Goal: Find contact information: Find contact information

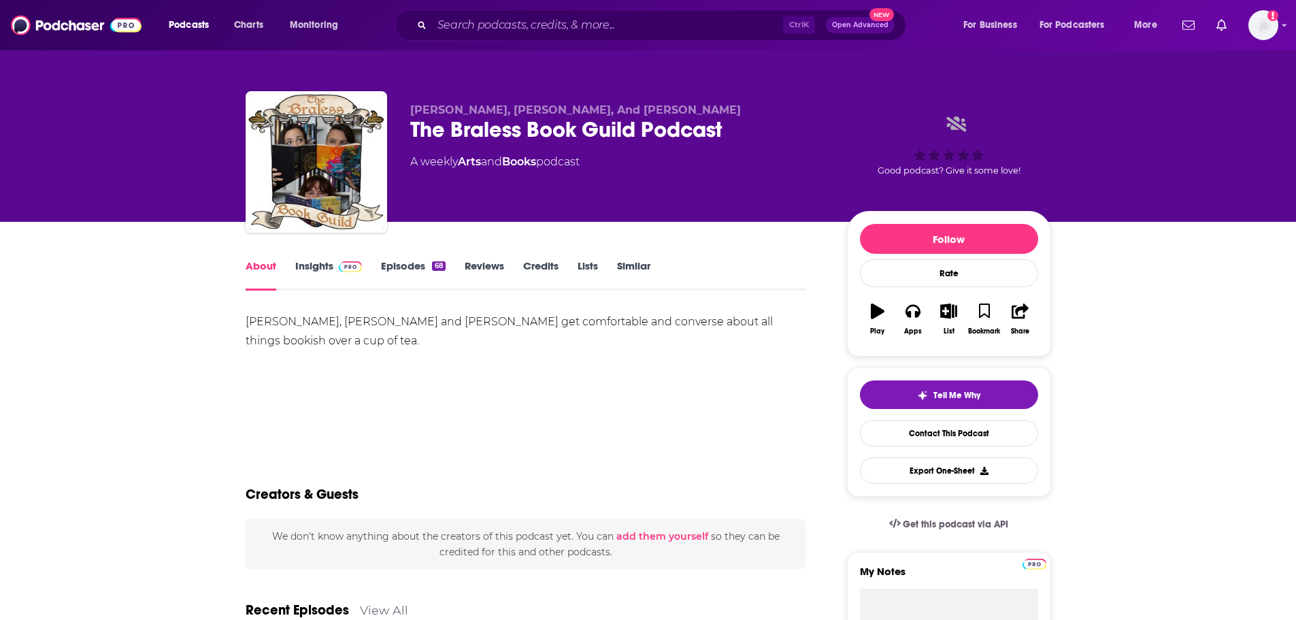
click at [315, 265] on link "Insights" at bounding box center [328, 274] width 67 height 31
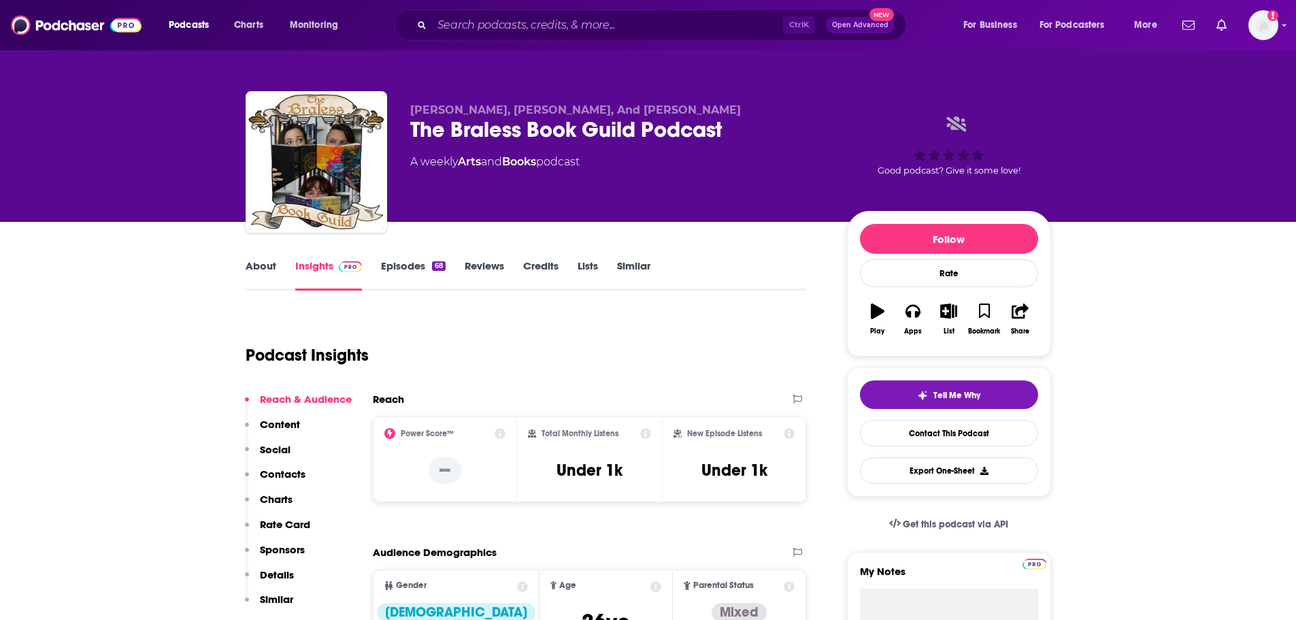
click at [405, 261] on link "Episodes 68" at bounding box center [413, 274] width 64 height 31
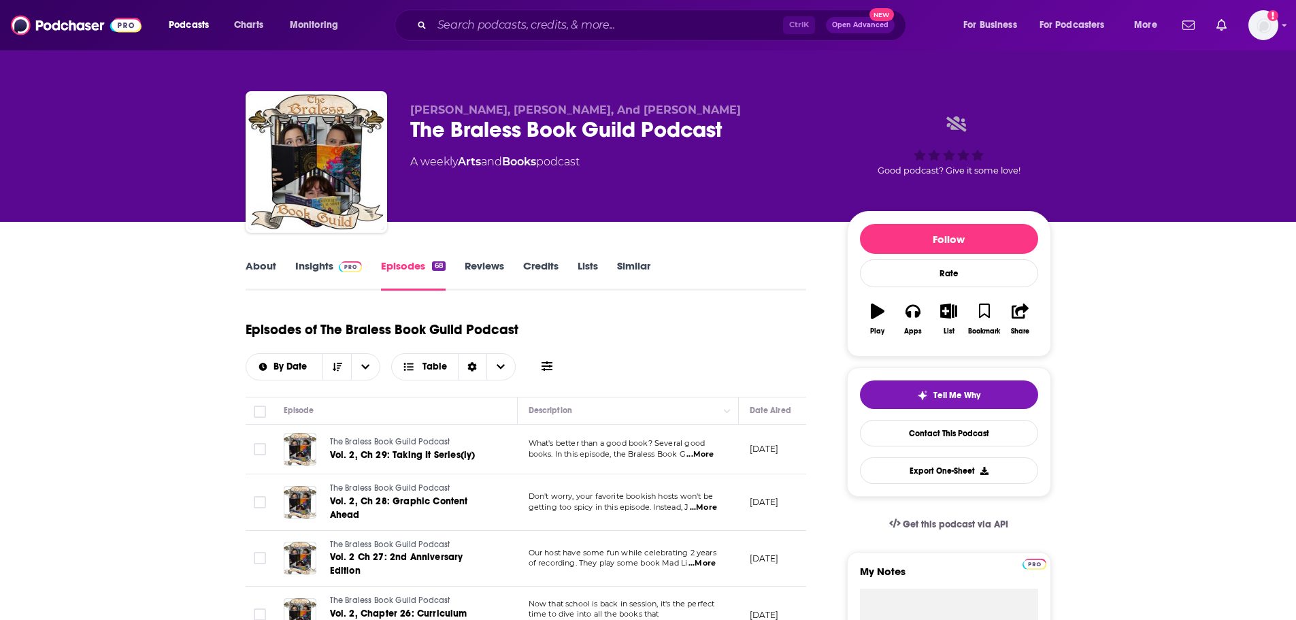
scroll to position [136, 0]
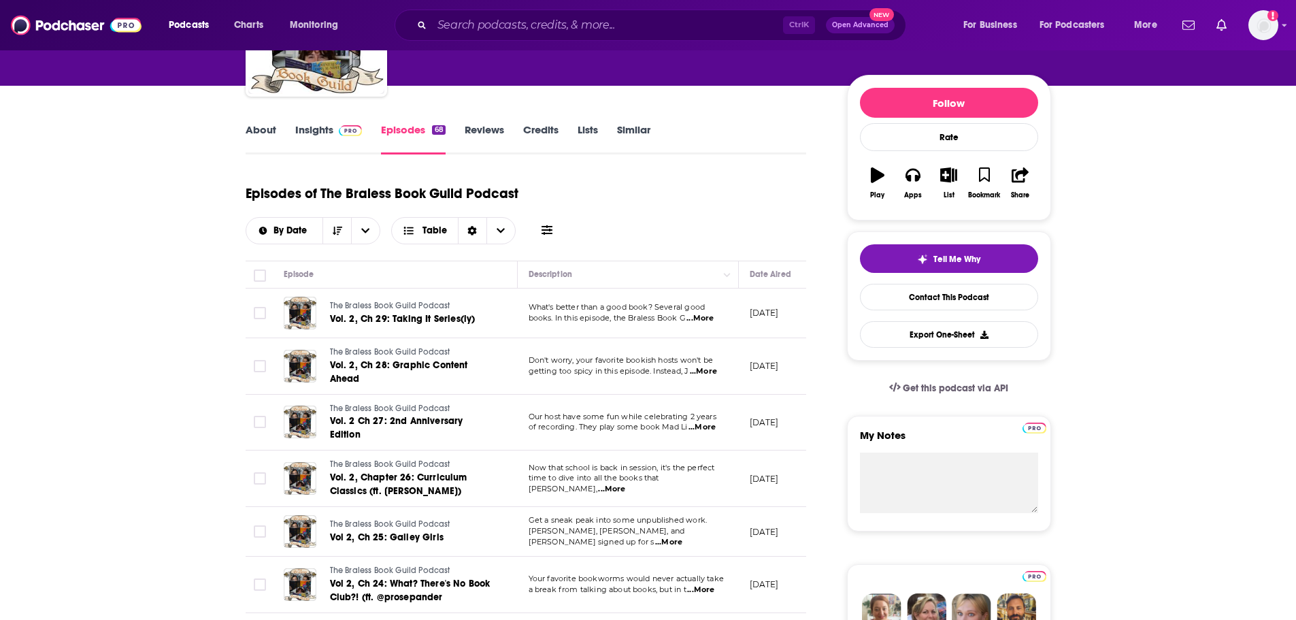
click at [702, 322] on span "...More" at bounding box center [699, 318] width 27 height 11
click at [303, 148] on link "Insights" at bounding box center [328, 138] width 67 height 31
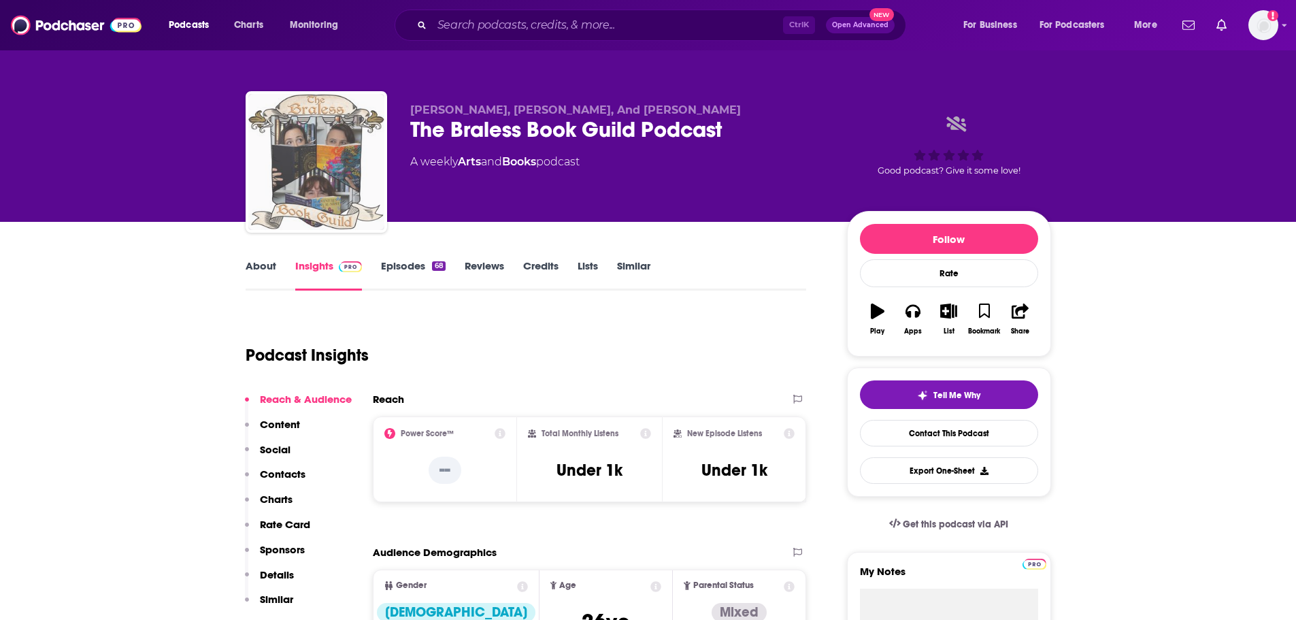
click at [303, 127] on img "The Braless Book Guild Podcast" at bounding box center [316, 162] width 136 height 136
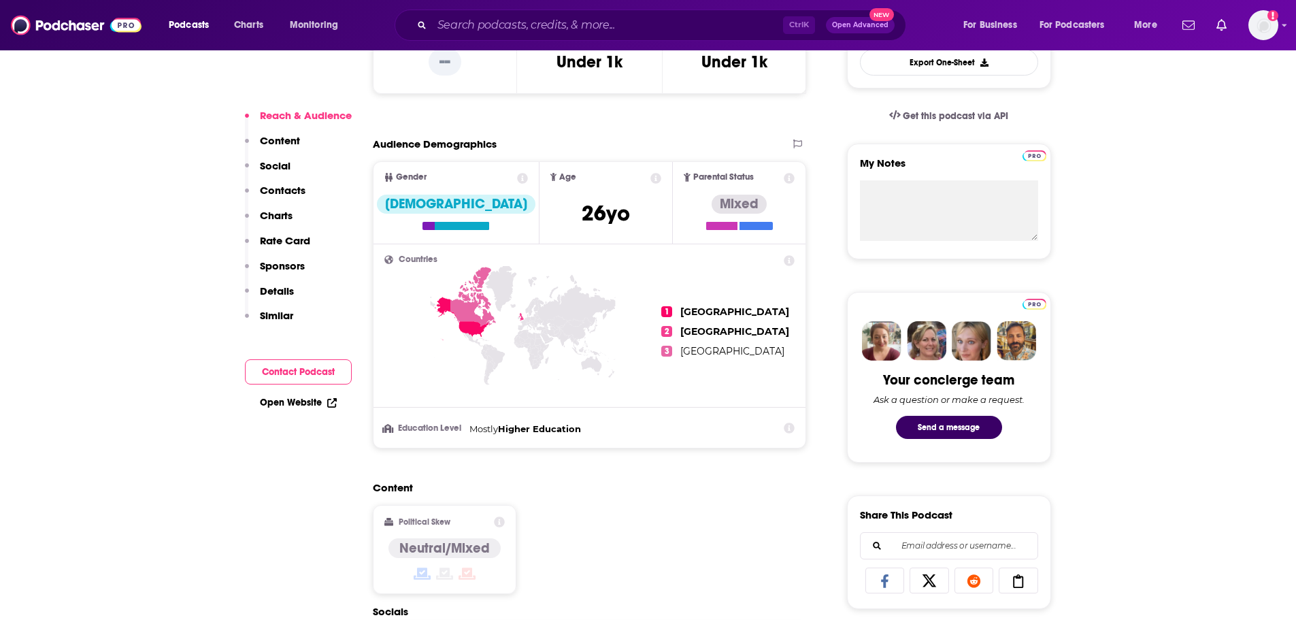
click at [292, 289] on p "Details" at bounding box center [277, 290] width 34 height 13
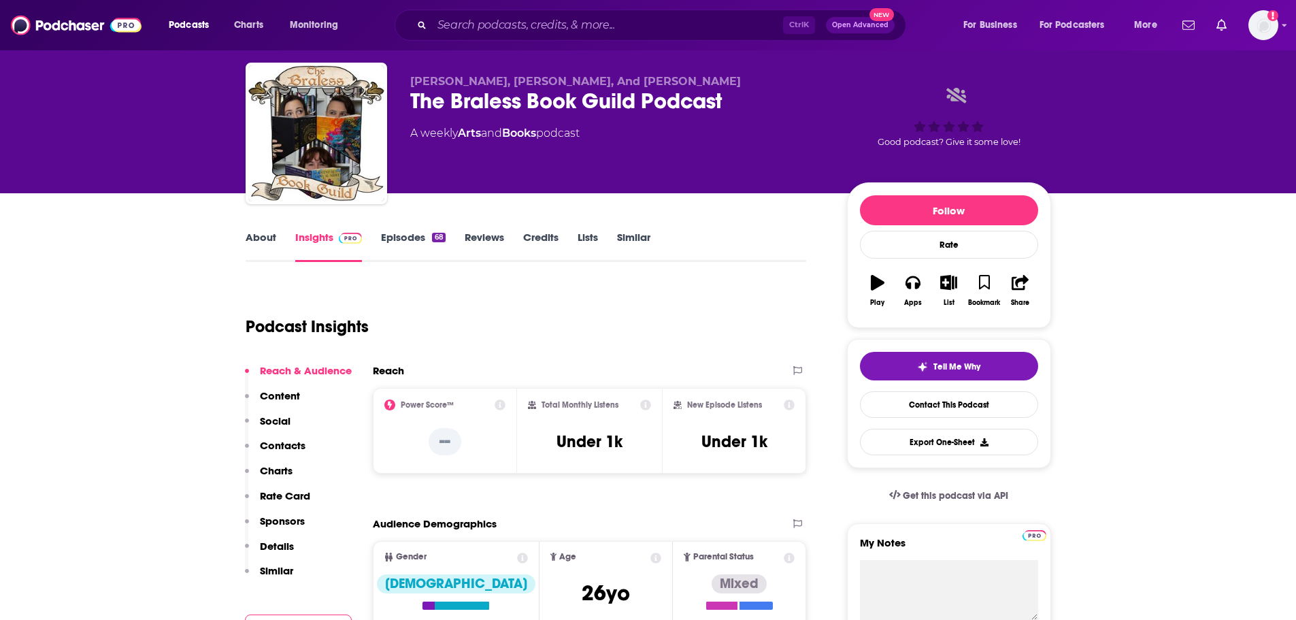
scroll to position [0, 0]
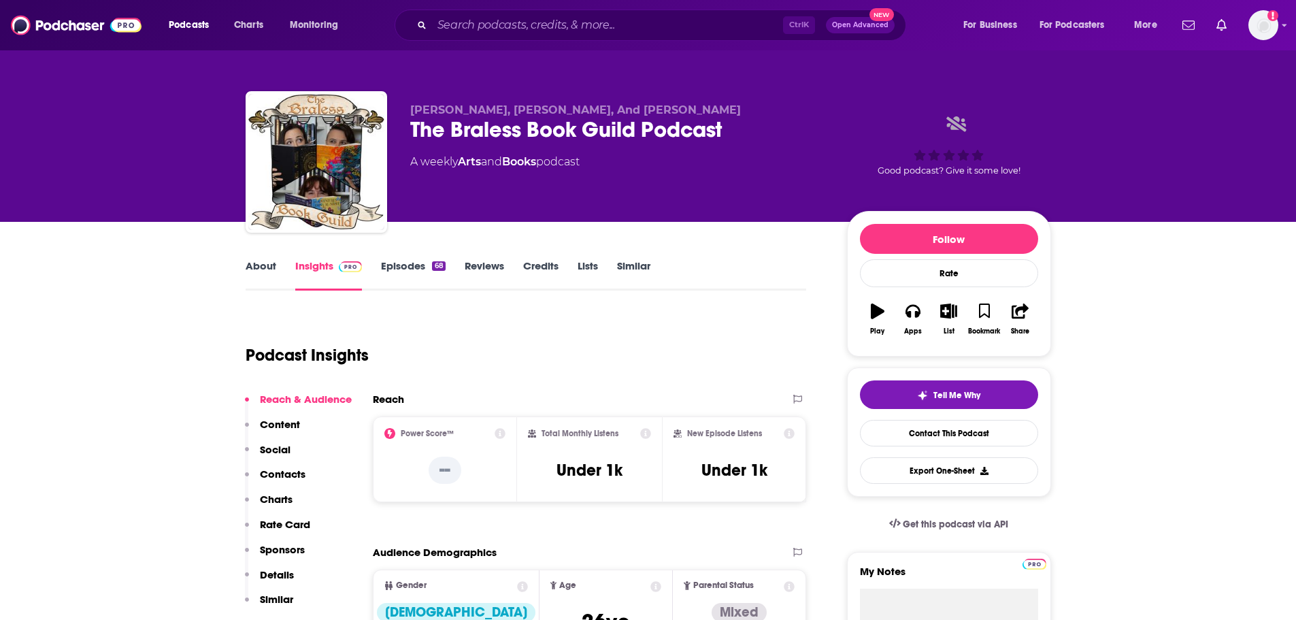
click at [287, 473] on p "Contacts" at bounding box center [283, 473] width 46 height 13
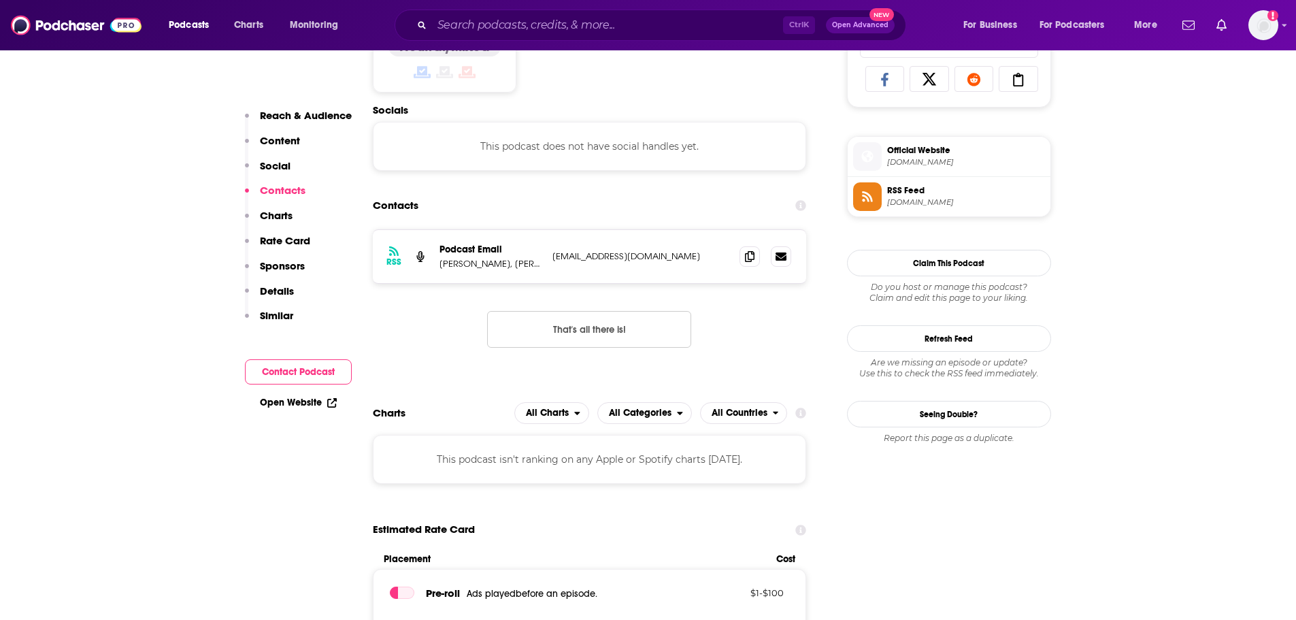
scroll to position [913, 0]
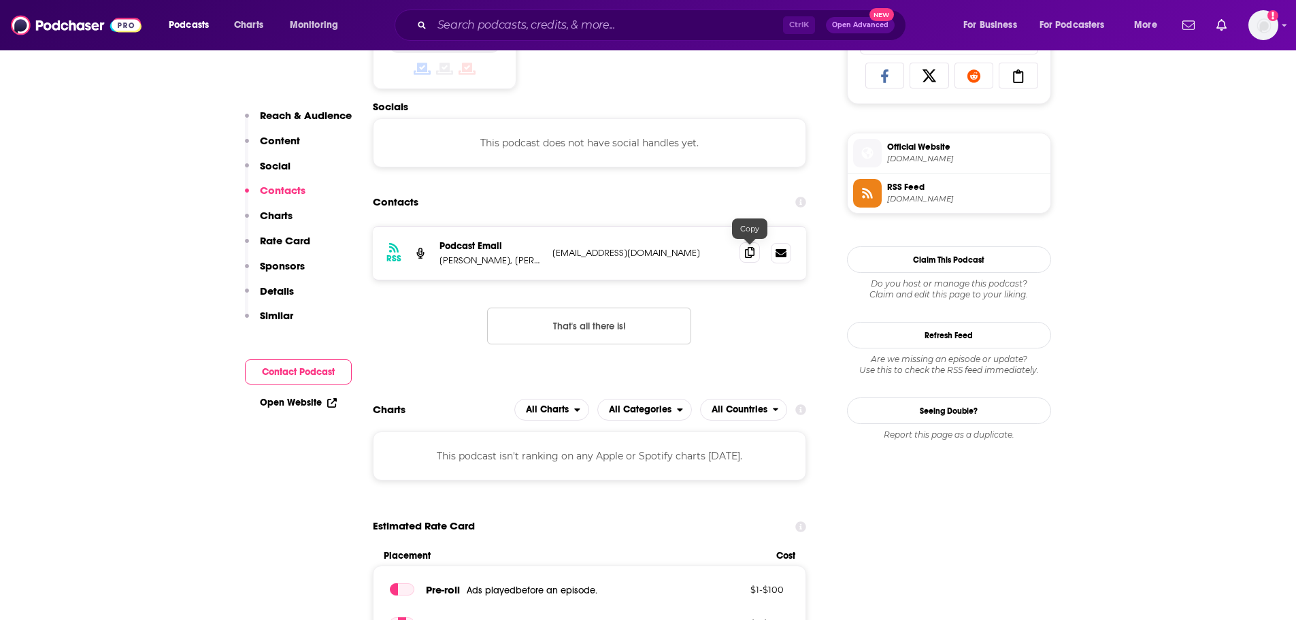
click at [749, 252] on icon at bounding box center [750, 252] width 10 height 11
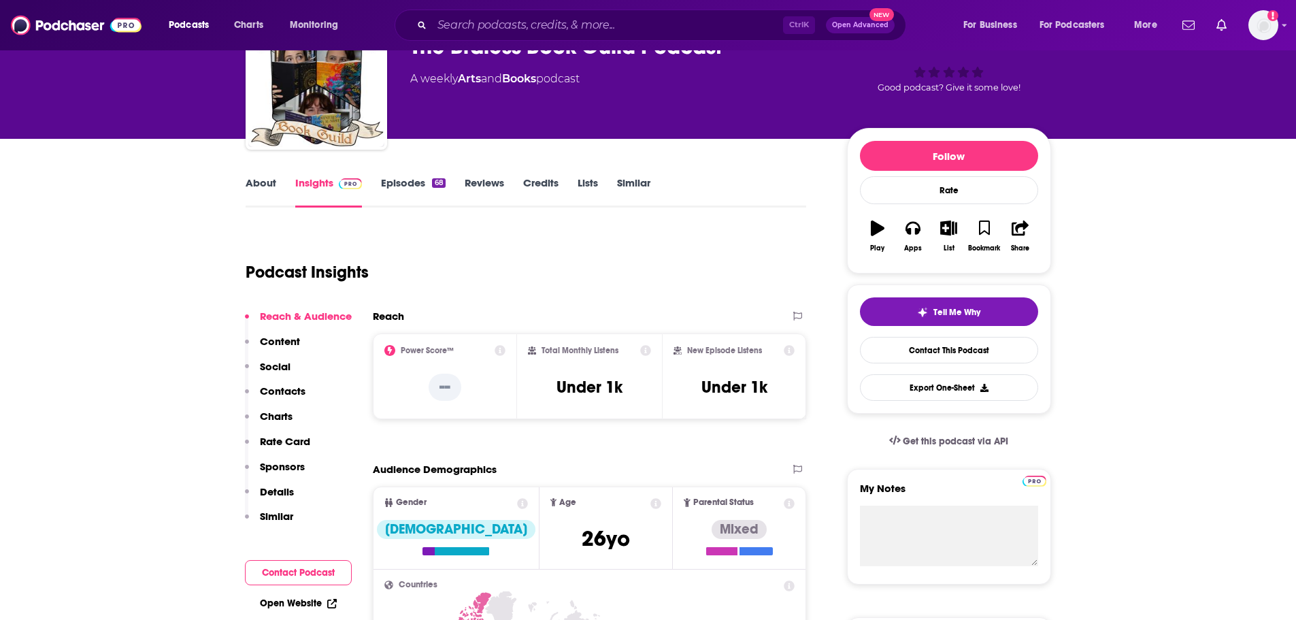
scroll to position [0, 0]
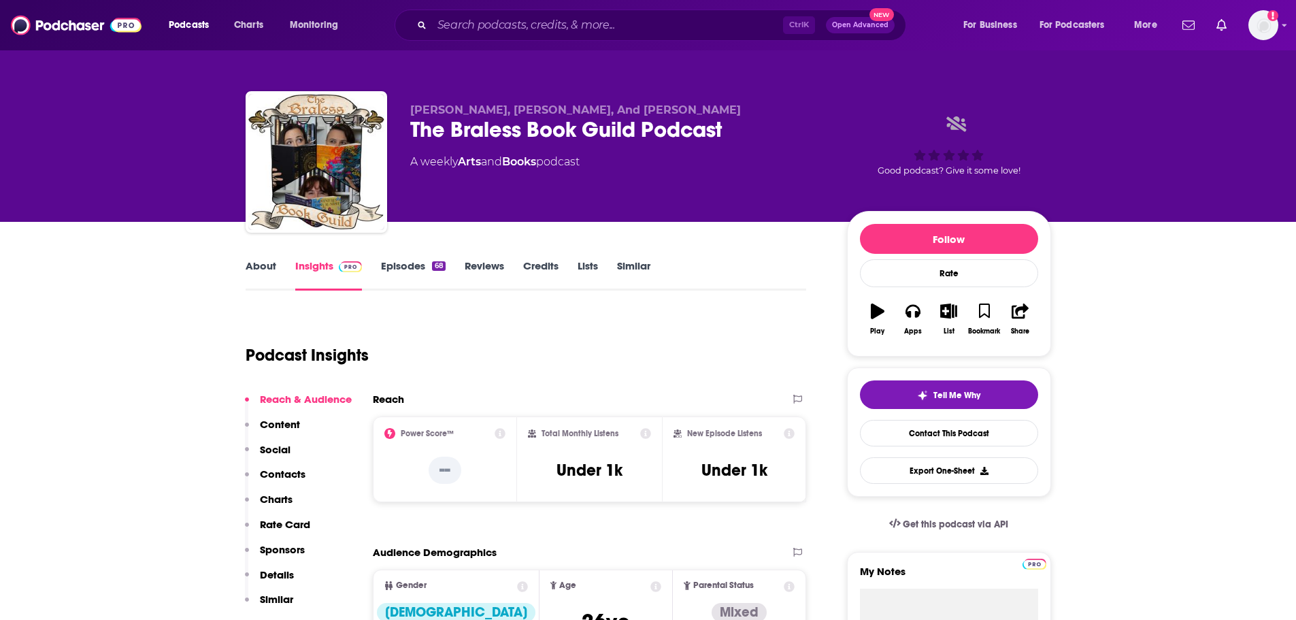
click at [262, 269] on link "About" at bounding box center [261, 274] width 31 height 31
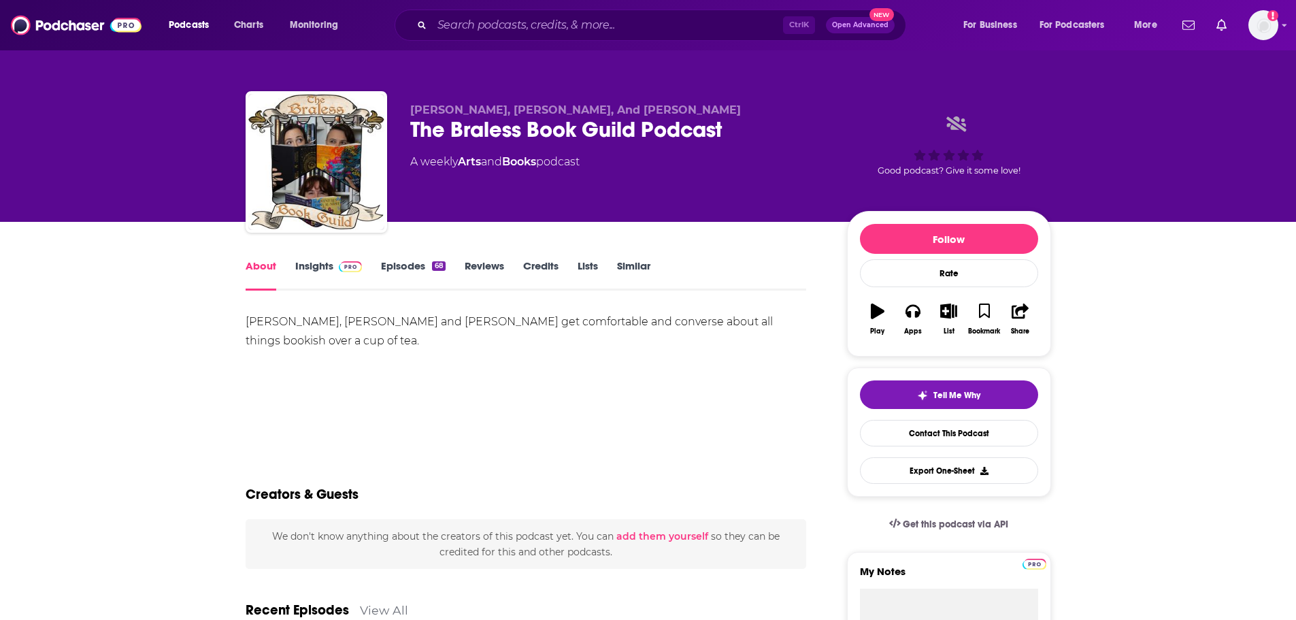
click at [394, 263] on link "Episodes 68" at bounding box center [413, 274] width 64 height 31
